Goal: Check status: Check status

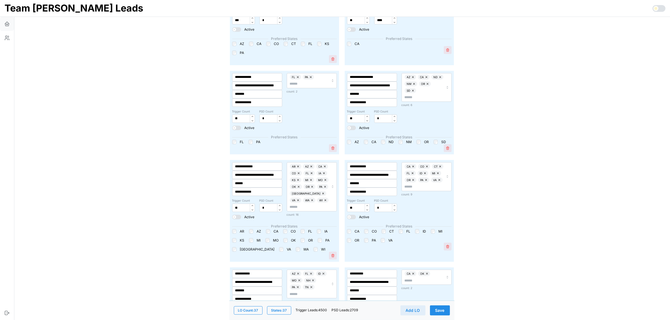
scroll to position [246, 0]
click at [6, 24] on icon "button" at bounding box center [7, 24] width 6 height 6
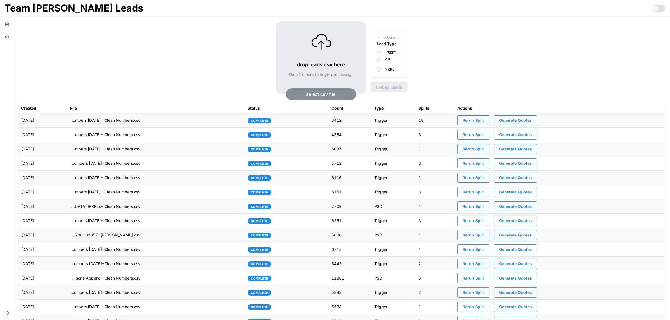
click at [67, 120] on td "[DATE]" at bounding box center [42, 120] width 49 height 14
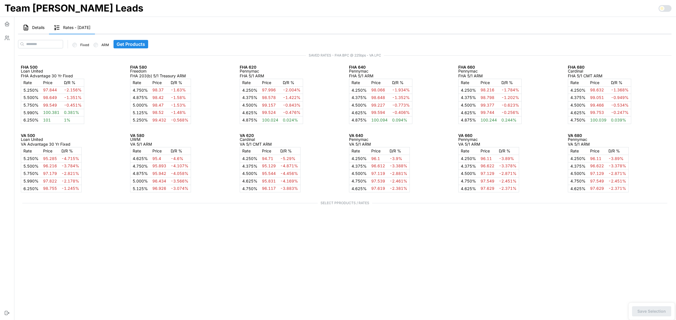
click at [40, 28] on span "Details" at bounding box center [38, 28] width 12 height 4
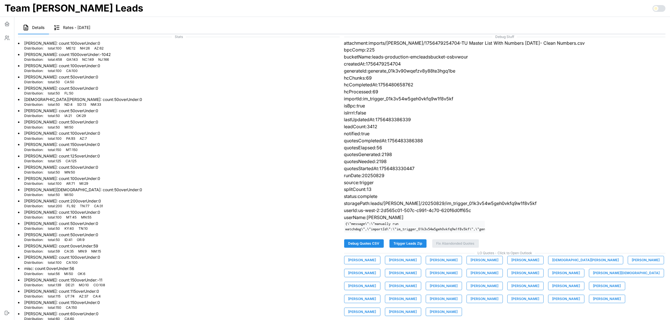
click at [416, 248] on span "Trigger Leads Zip" at bounding box center [408, 244] width 29 height 8
click at [414, 248] on span "Trigger Leads Zip" at bounding box center [408, 244] width 29 height 8
click at [573, 174] on p "runDate:20250829" at bounding box center [505, 175] width 322 height 7
